Goal: Entertainment & Leisure: Consume media (video, audio)

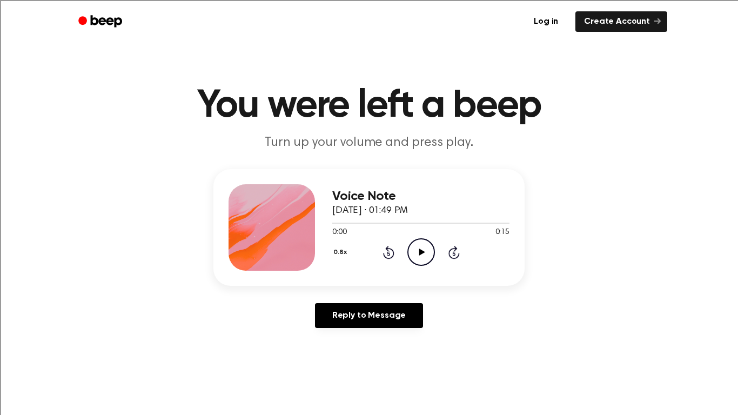
click at [404, 233] on div "0:00 0:15" at bounding box center [420, 232] width 177 height 11
click at [413, 256] on icon "Play Audio" at bounding box center [421, 252] width 28 height 28
click at [413, 245] on icon "Play Audio" at bounding box center [421, 252] width 28 height 28
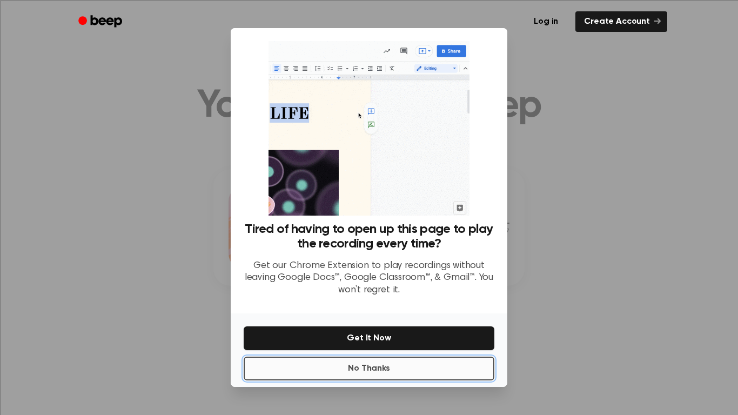
click at [433, 360] on button "No Thanks" at bounding box center [369, 369] width 251 height 24
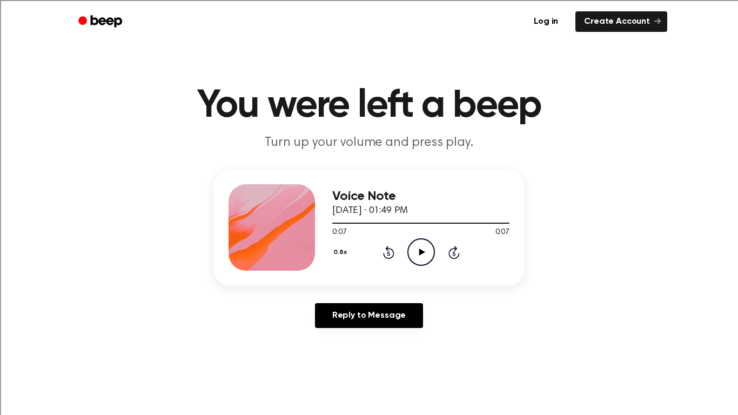
click at [426, 253] on icon "Play Audio" at bounding box center [421, 252] width 28 height 28
click at [417, 260] on icon "Play Audio" at bounding box center [421, 252] width 28 height 28
click at [417, 240] on circle at bounding box center [421, 252] width 26 height 26
click at [417, 254] on icon "Play Audio" at bounding box center [421, 252] width 28 height 28
click at [416, 255] on icon "Play Audio" at bounding box center [421, 252] width 28 height 28
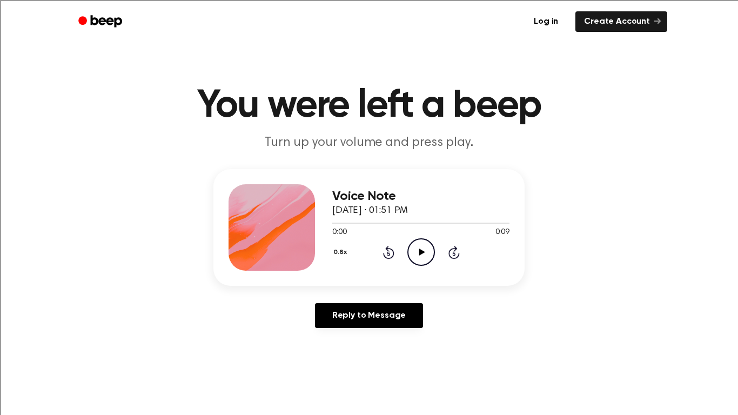
click at [422, 244] on icon "Play Audio" at bounding box center [421, 252] width 28 height 28
click at [424, 259] on icon "Play Audio" at bounding box center [421, 252] width 28 height 28
click at [429, 254] on icon "Play Audio" at bounding box center [421, 252] width 28 height 28
click at [423, 251] on icon at bounding box center [422, 252] width 6 height 7
click at [422, 256] on icon "Play Audio" at bounding box center [421, 252] width 28 height 28
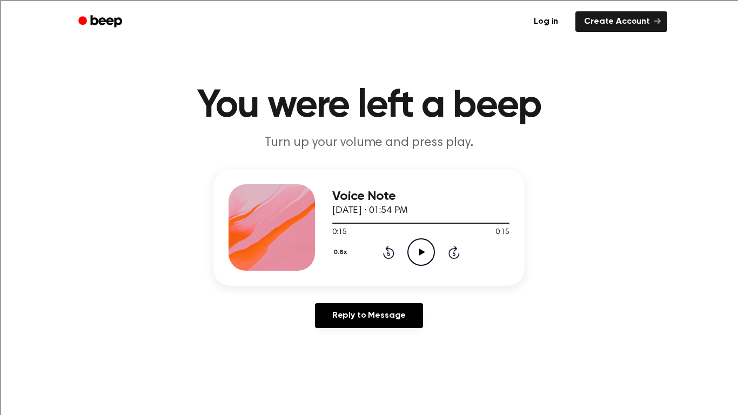
click at [416, 246] on icon "Play Audio" at bounding box center [421, 252] width 28 height 28
click at [267, 0] on div "Log in Create Account" at bounding box center [369, 21] width 597 height 43
click at [262, 0] on div "Log in Create Account" at bounding box center [369, 21] width 597 height 43
click at [414, 249] on icon "Play Audio" at bounding box center [421, 252] width 28 height 28
click at [414, 250] on icon "Play Audio" at bounding box center [421, 252] width 28 height 28
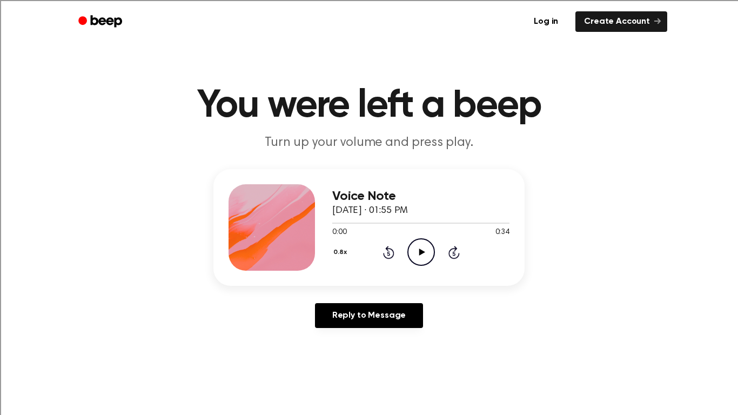
click at [429, 250] on icon "Play Audio" at bounding box center [421, 252] width 28 height 28
click at [429, 250] on icon "Pause Audio" at bounding box center [421, 252] width 28 height 28
click at [429, 250] on icon "Play Audio" at bounding box center [421, 252] width 28 height 28
click at [429, 250] on icon "Pause Audio" at bounding box center [421, 252] width 28 height 28
click at [394, 261] on div "0.8x Rewind 5 seconds Play Audio Skip 5 seconds" at bounding box center [420, 252] width 177 height 28
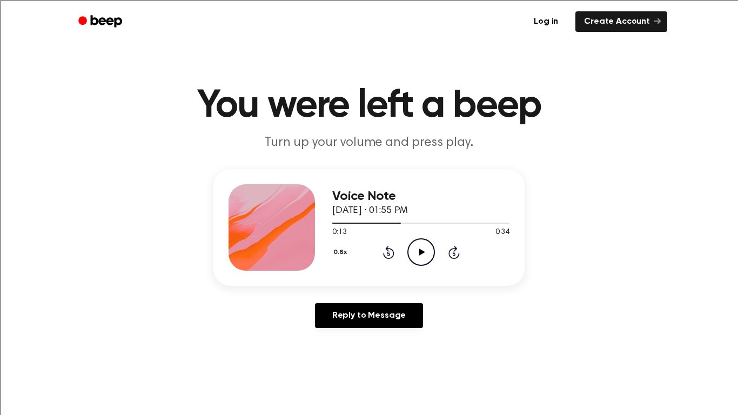
click at [390, 257] on icon "Rewind 5 seconds" at bounding box center [389, 252] width 12 height 14
click at [411, 264] on icon "Play Audio" at bounding box center [421, 252] width 28 height 28
click at [410, 264] on icon "Pause Audio" at bounding box center [421, 252] width 28 height 28
click at [410, 264] on icon "Play Audio" at bounding box center [421, 252] width 28 height 28
click at [422, 250] on icon at bounding box center [421, 252] width 5 height 7
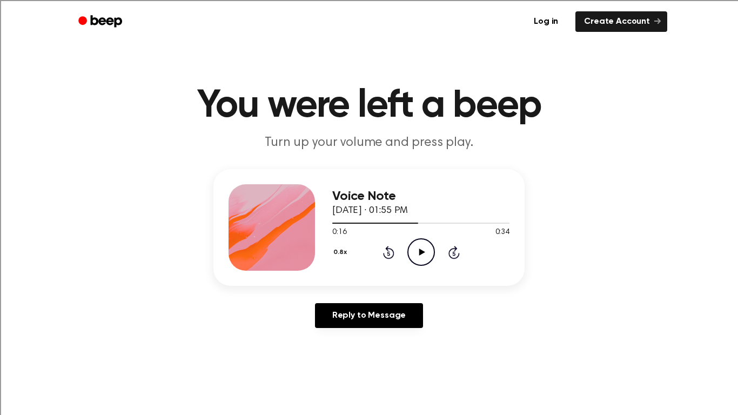
click at [422, 250] on icon "Play Audio" at bounding box center [421, 252] width 28 height 28
click at [422, 245] on icon "Pause Audio" at bounding box center [421, 252] width 28 height 28
click at [422, 245] on icon "Play Audio" at bounding box center [421, 252] width 28 height 28
click at [422, 245] on icon "Pause Audio" at bounding box center [421, 252] width 28 height 28
click at [419, 245] on icon "Play Audio" at bounding box center [421, 252] width 28 height 28
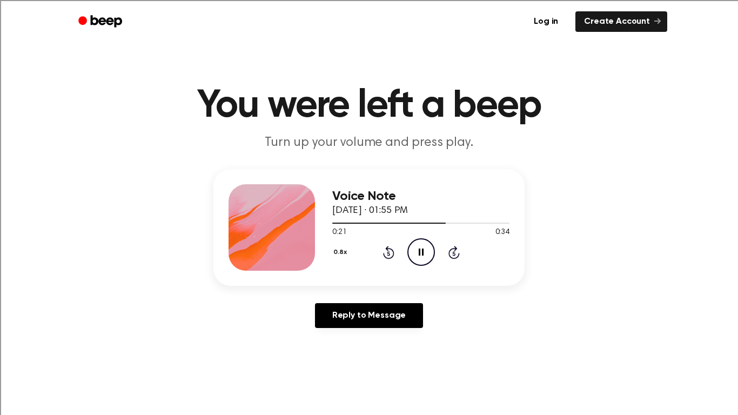
click at [419, 245] on icon "Pause Audio" at bounding box center [421, 252] width 28 height 28
click at [420, 247] on icon "Play Audio" at bounding box center [421, 252] width 28 height 28
click at [419, 247] on icon "Pause Audio" at bounding box center [421, 252] width 28 height 28
click at [383, 253] on icon at bounding box center [388, 252] width 11 height 13
click at [427, 245] on icon "Play Audio" at bounding box center [421, 252] width 28 height 28
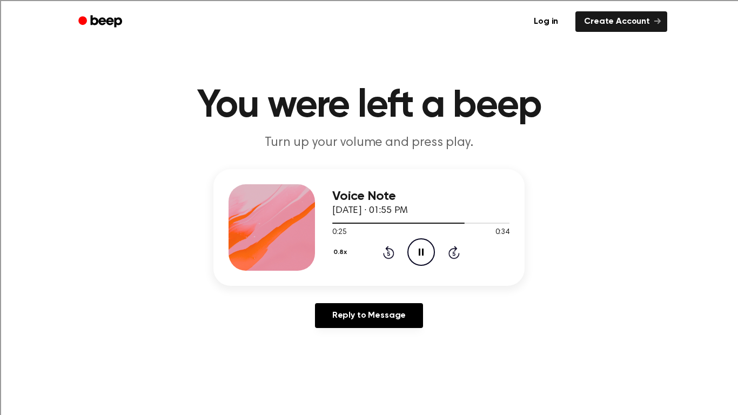
click at [425, 246] on icon "Pause Audio" at bounding box center [421, 252] width 28 height 28
click at [425, 246] on icon "Play Audio" at bounding box center [421, 252] width 28 height 28
click at [425, 246] on icon "Pause Audio" at bounding box center [421, 252] width 28 height 28
click at [425, 246] on icon "Play Audio" at bounding box center [421, 252] width 28 height 28
click at [425, 246] on icon "Pause Audio" at bounding box center [421, 252] width 28 height 28
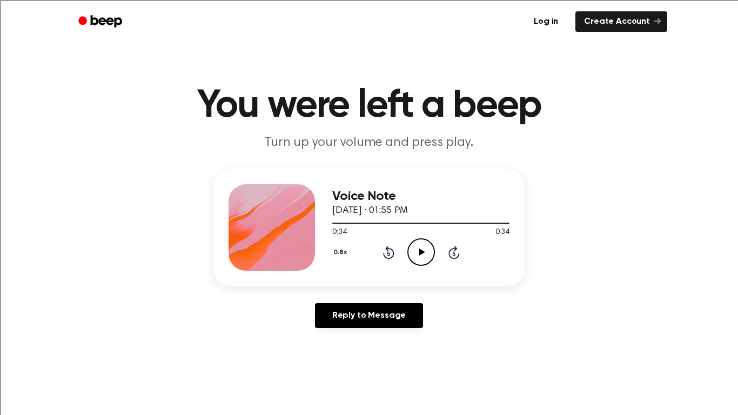
click at [389, 255] on icon at bounding box center [388, 253] width 3 height 4
click at [390, 254] on icon "Rewind 5 seconds" at bounding box center [389, 252] width 12 height 14
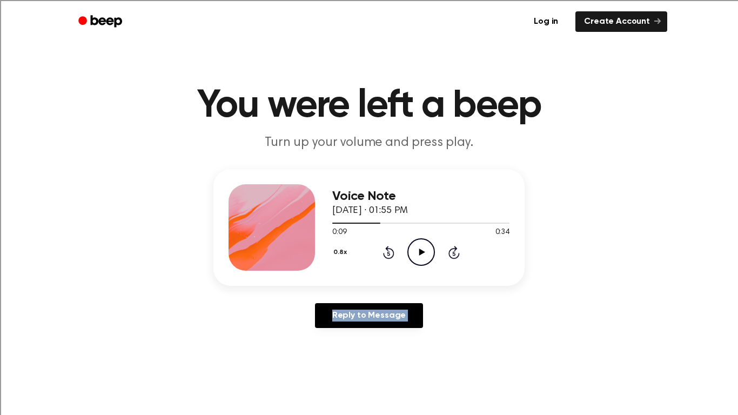
click at [390, 254] on icon "Rewind 5 seconds" at bounding box center [389, 252] width 12 height 14
click at [426, 252] on icon "Play Audio" at bounding box center [421, 252] width 28 height 28
click at [426, 252] on icon "Pause Audio" at bounding box center [421, 252] width 28 height 28
click at [426, 252] on icon "Play Audio" at bounding box center [421, 252] width 28 height 28
click at [454, 256] on icon "Skip 5 seconds" at bounding box center [454, 252] width 12 height 14
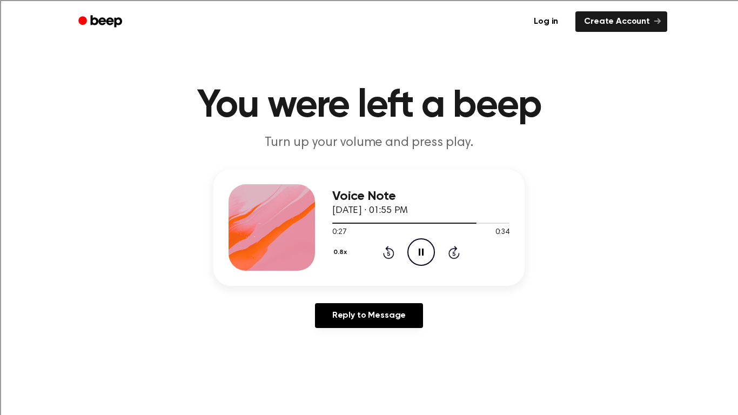
click at [453, 256] on icon "Skip 5 seconds" at bounding box center [454, 252] width 12 height 14
